Goal: Task Accomplishment & Management: Manage account settings

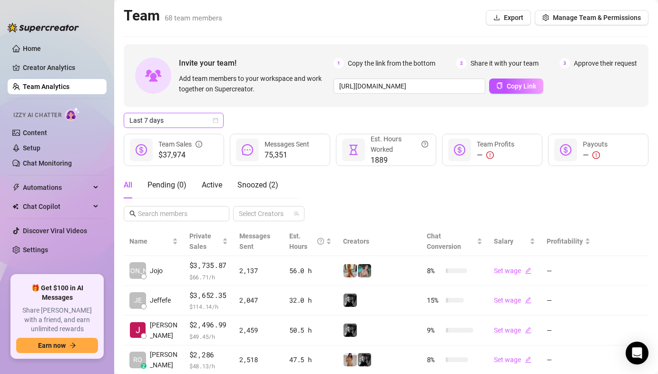
click at [154, 119] on span "Last 7 days" at bounding box center [173, 120] width 89 height 14
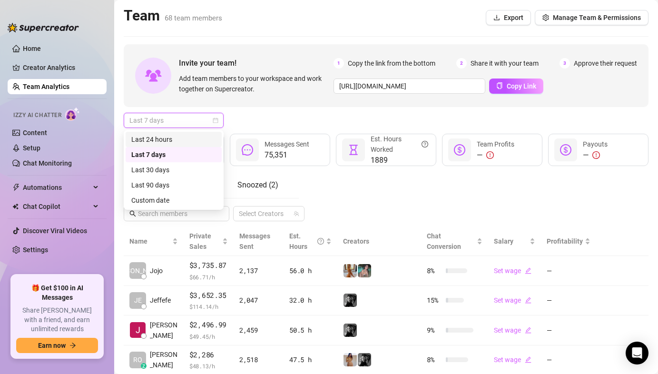
drag, startPoint x: 153, startPoint y: 134, endPoint x: 162, endPoint y: 142, distance: 12.1
click at [153, 134] on div "Last 24 hours" at bounding box center [173, 139] width 85 height 10
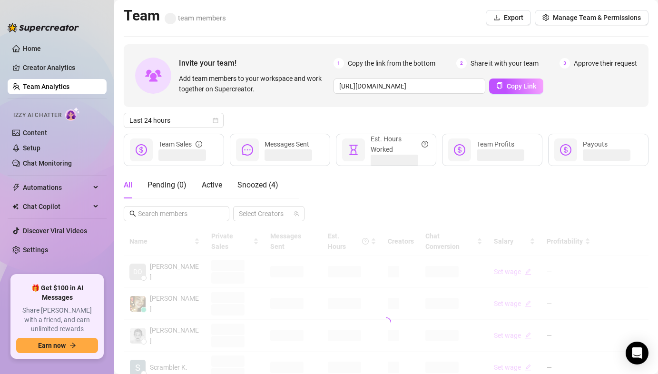
click at [224, 187] on div "All Pending ( 0 ) Active Snoozed ( 4 )" at bounding box center [201, 185] width 155 height 27
click at [220, 185] on span "Active" at bounding box center [212, 184] width 20 height 9
click at [277, 110] on div "Invite your team! Add team members to your workspace and work together on Super…" at bounding box center [386, 322] width 525 height 557
click at [278, 113] on div "Last 24 hours" at bounding box center [386, 120] width 525 height 15
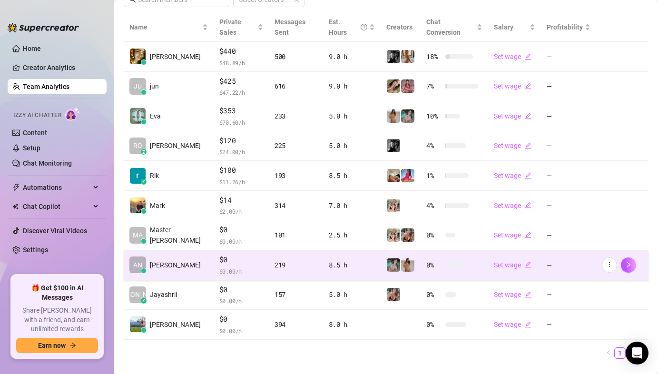
scroll to position [214, 0]
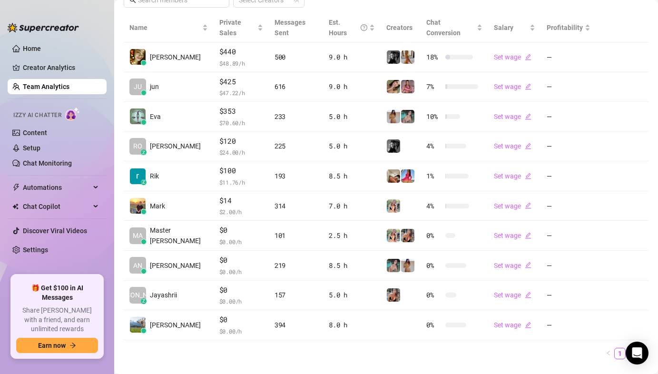
click at [626, 348] on link "2" at bounding box center [631, 353] width 10 height 10
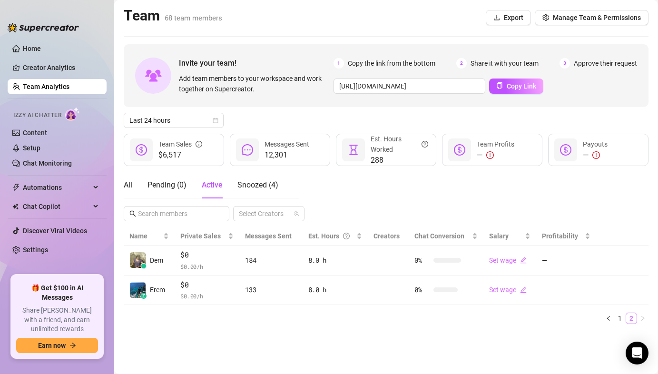
scroll to position [0, 0]
click at [619, 321] on link "1" at bounding box center [620, 318] width 10 height 10
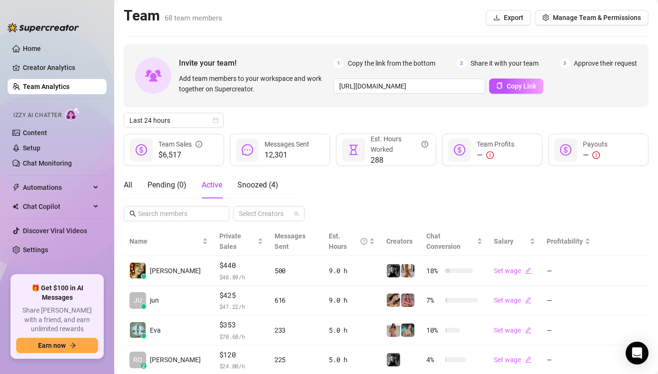
click at [386, 192] on div "All Pending ( 0 ) Active Snoozed ( 4 ) Select Creators" at bounding box center [386, 196] width 525 height 49
